Goal: Information Seeking & Learning: Learn about a topic

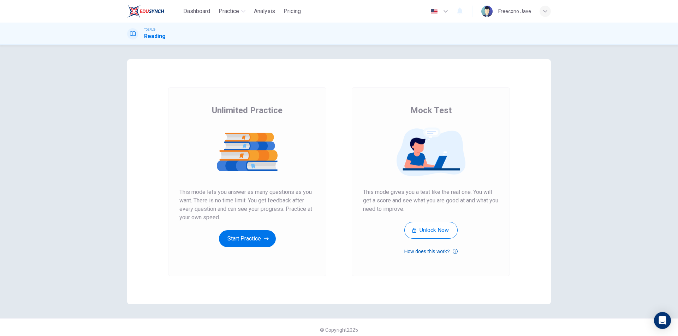
click at [453, 251] on icon "button" at bounding box center [454, 251] width 5 height 8
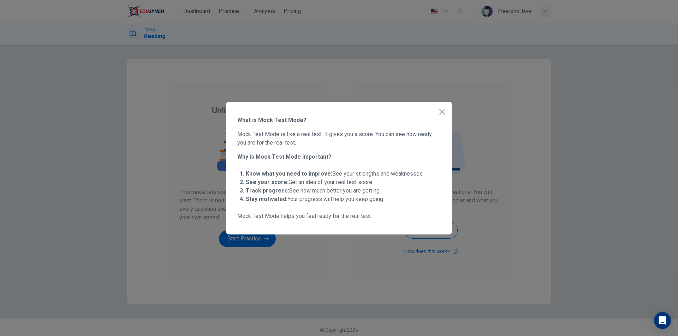
click at [443, 110] on icon "button" at bounding box center [442, 112] width 8 height 8
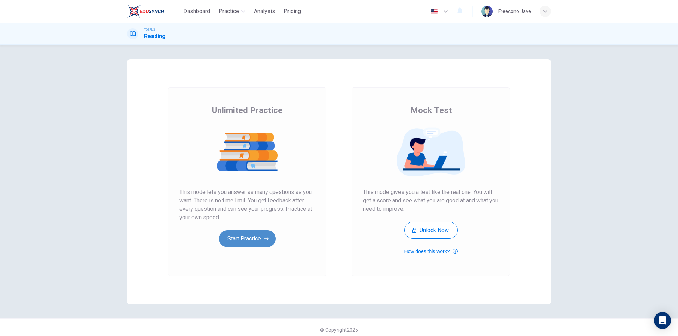
click at [264, 239] on icon "button" at bounding box center [266, 239] width 5 height 3
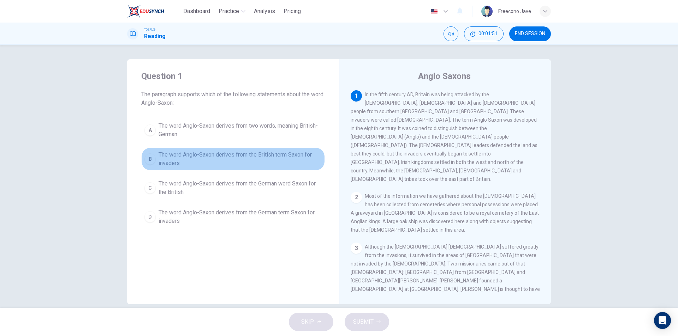
click at [150, 163] on div "B" at bounding box center [149, 159] width 11 height 11
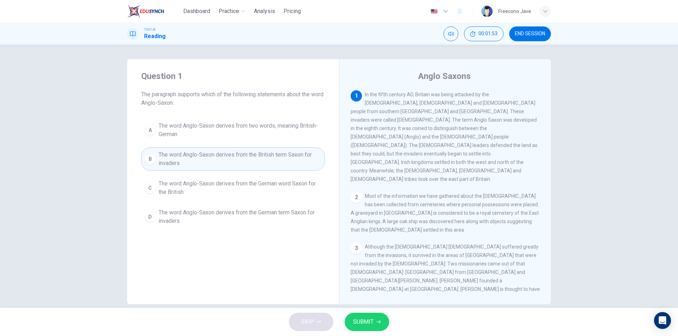
scroll to position [11, 0]
